Goal: Transaction & Acquisition: Download file/media

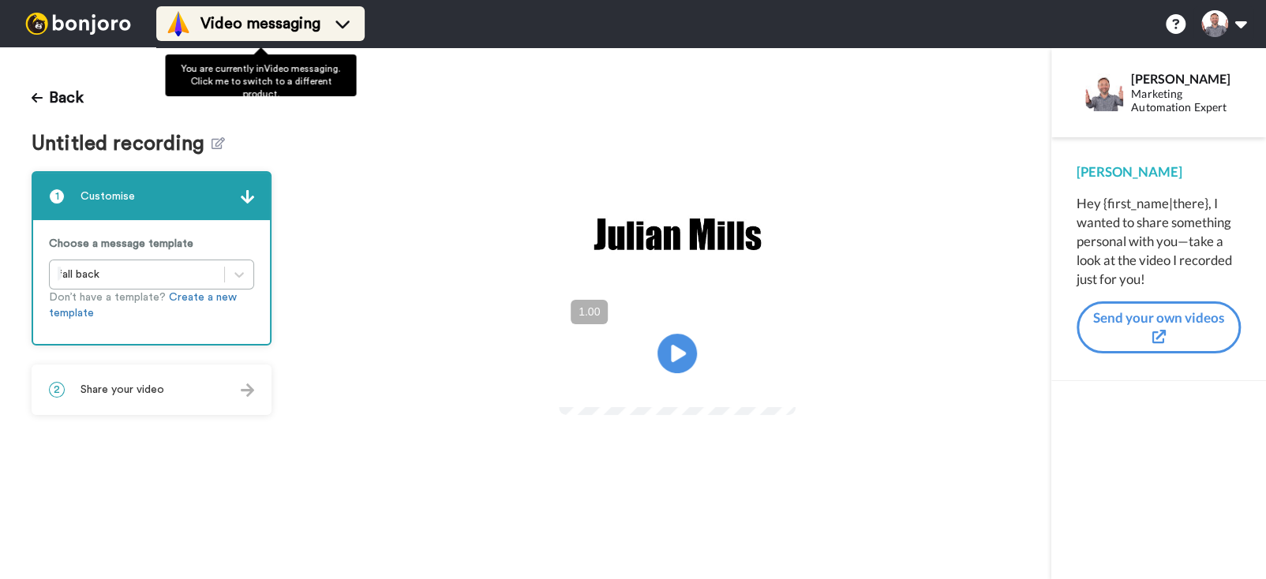
click at [234, 32] on span "Video messaging" at bounding box center [261, 24] width 120 height 22
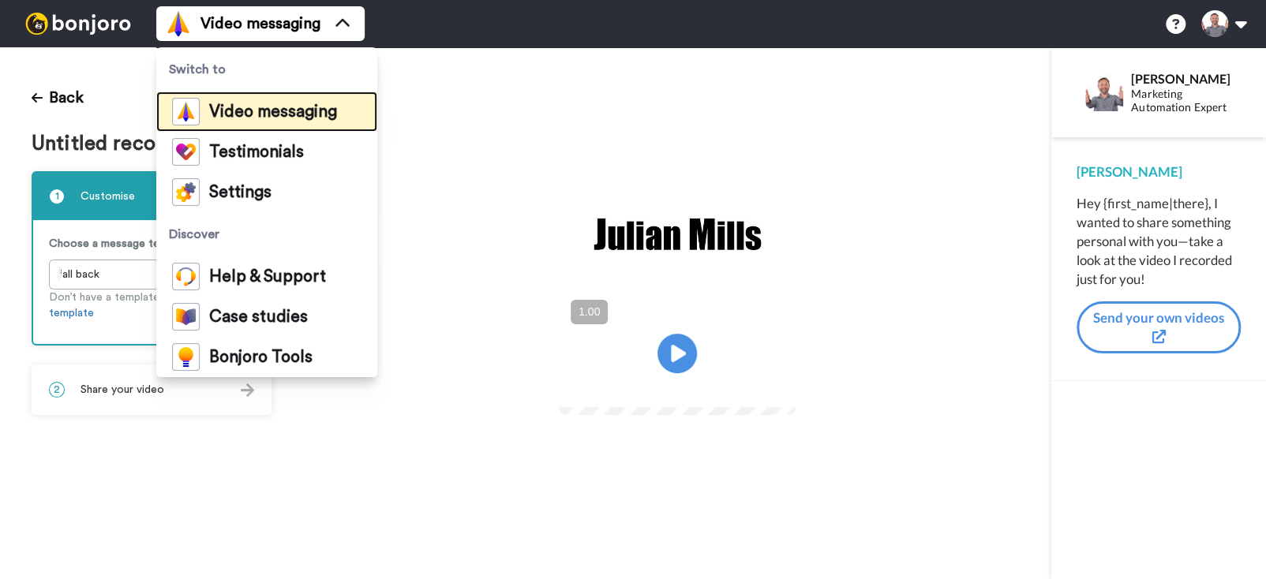
click at [258, 115] on span "Video messaging" at bounding box center [273, 112] width 128 height 16
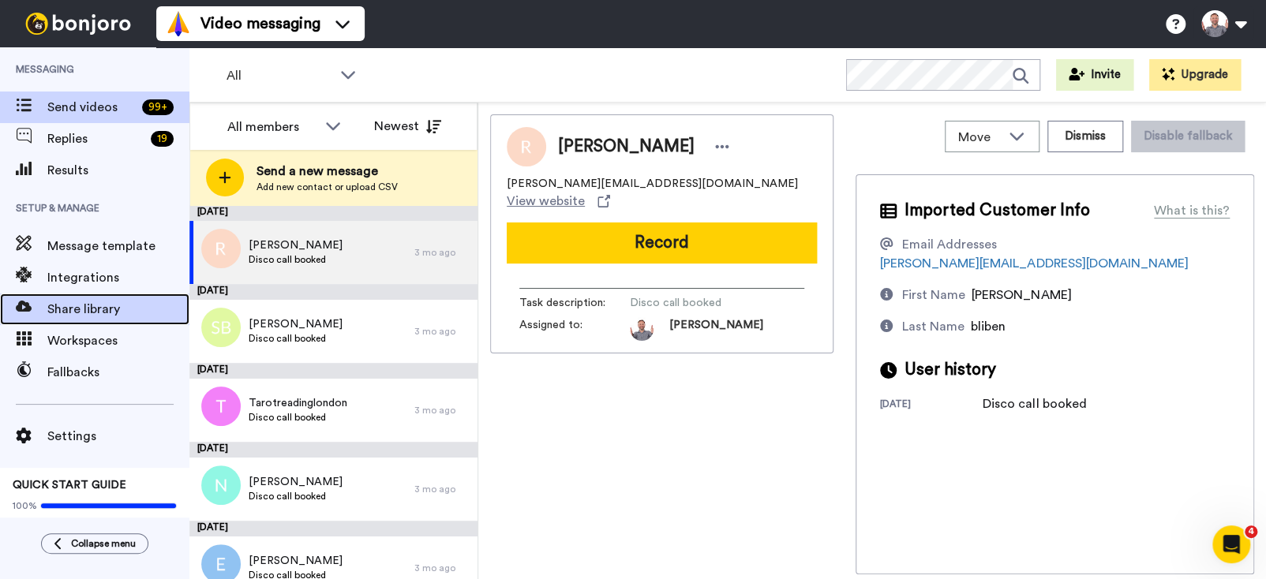
click at [72, 306] on span "Share library" at bounding box center [118, 309] width 142 height 19
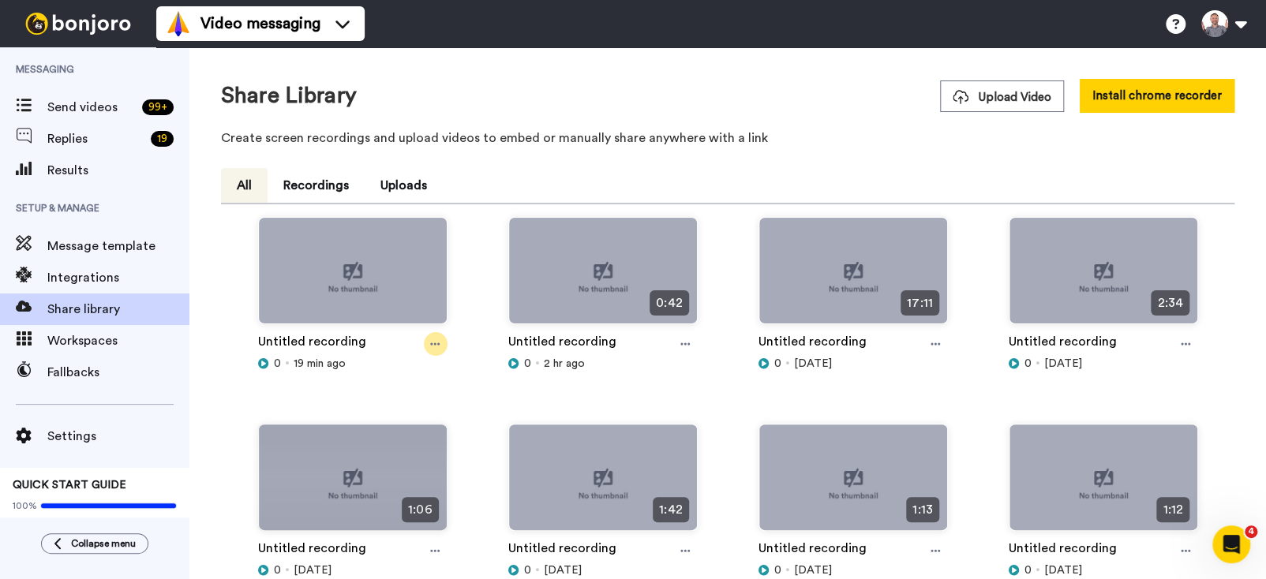
click at [430, 346] on icon at bounding box center [434, 344] width 9 height 11
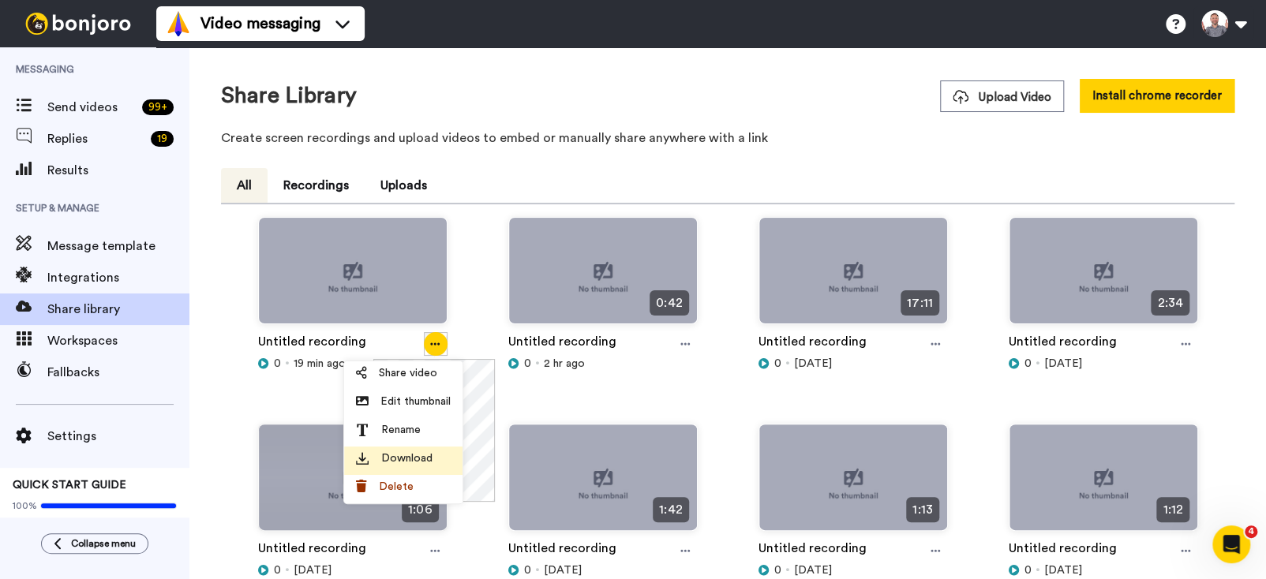
click at [419, 456] on span "Download" at bounding box center [406, 459] width 51 height 16
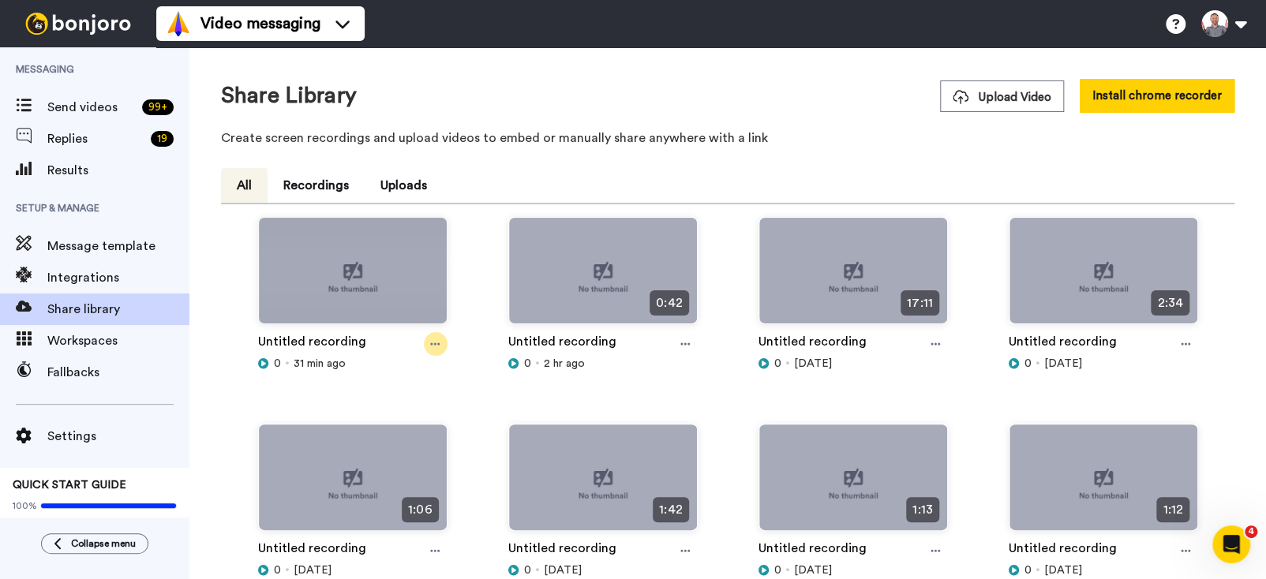
click at [430, 346] on icon at bounding box center [434, 344] width 9 height 11
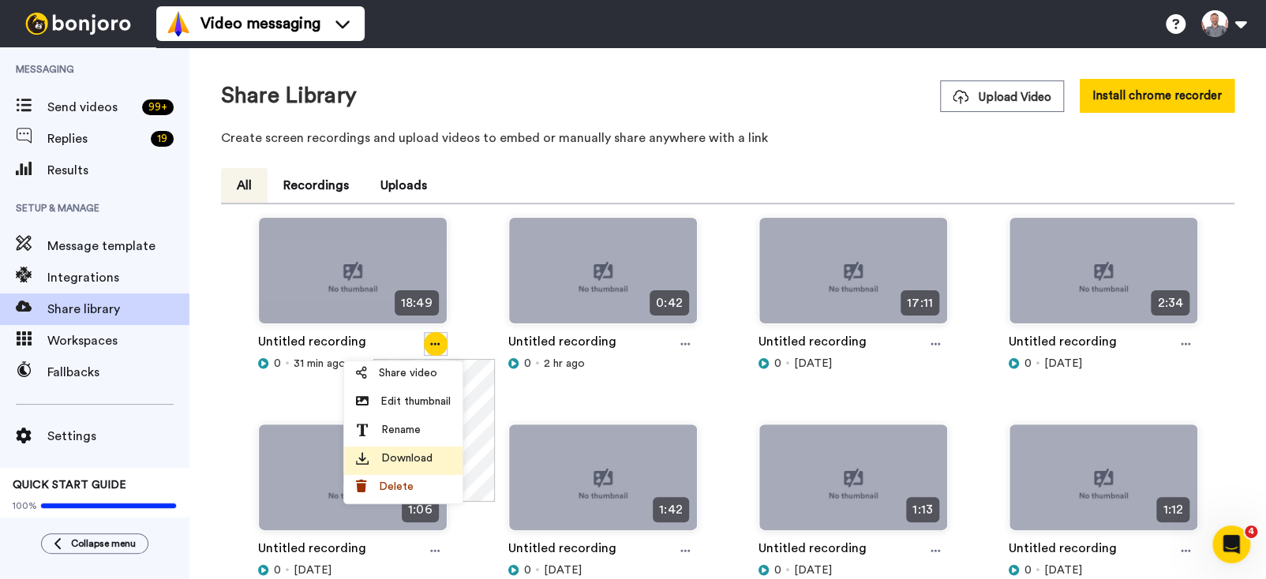
click at [405, 459] on span "Download" at bounding box center [406, 459] width 51 height 16
